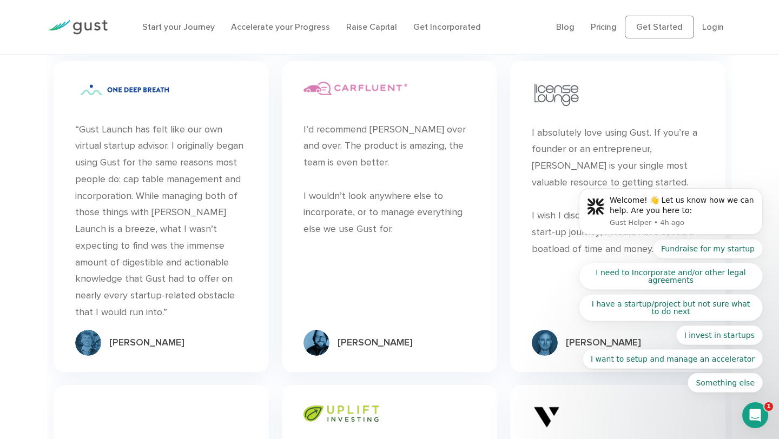
click at [702, 27] on body "Welcome! 👋 Let us know how we can help. Are you here to: Gust Helper • 4h ago F…" at bounding box center [671, 214] width 208 height 383
click at [706, 27] on body "Welcome! 👋 Let us know how we can help. Are you here to: Gust Helper • 4h ago F…" at bounding box center [671, 214] width 208 height 383
click at [707, 27] on body "Welcome! 👋 Let us know how we can help. Are you here to: Gust Helper • 4h ago F…" at bounding box center [671, 214] width 208 height 383
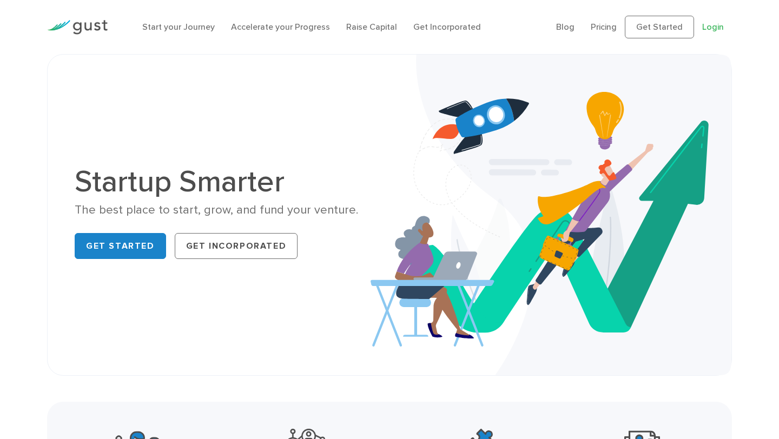
click at [714, 28] on link "Login" at bounding box center [713, 27] width 22 height 10
